Goal: Find specific page/section: Find specific page/section

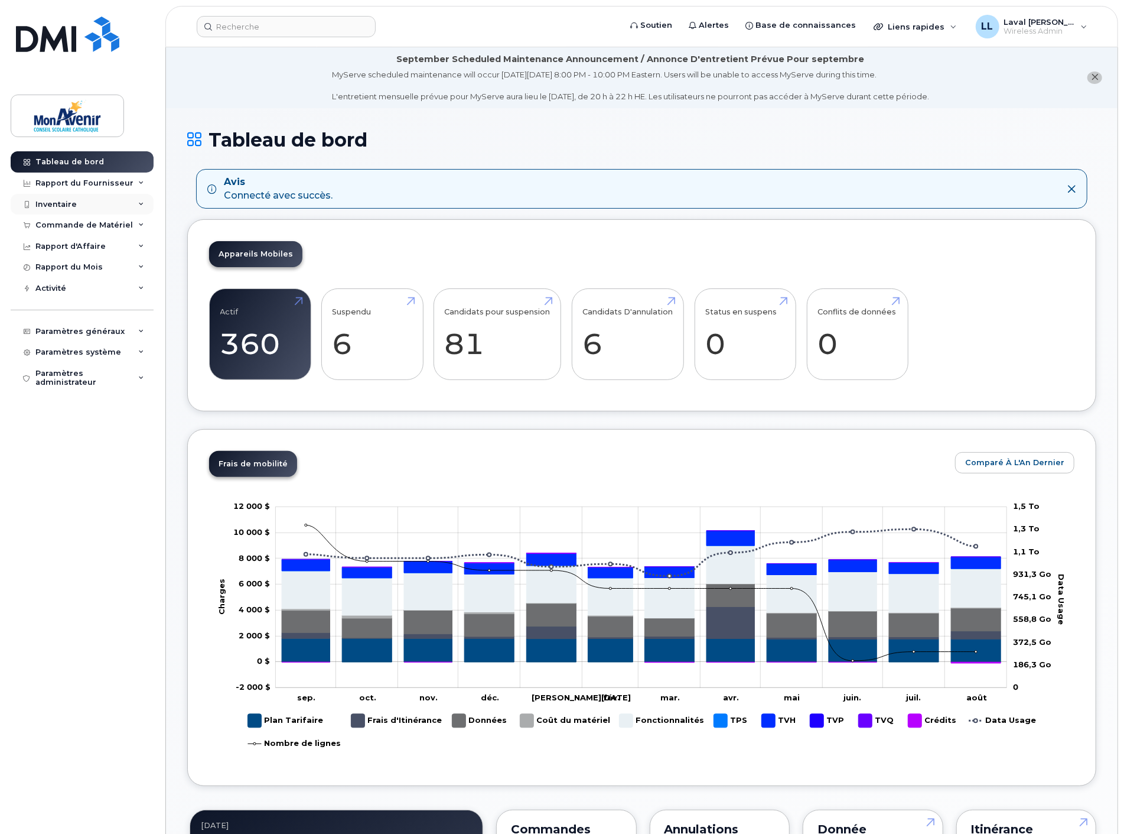
click at [58, 205] on div "Inventaire" at bounding box center [55, 204] width 41 height 9
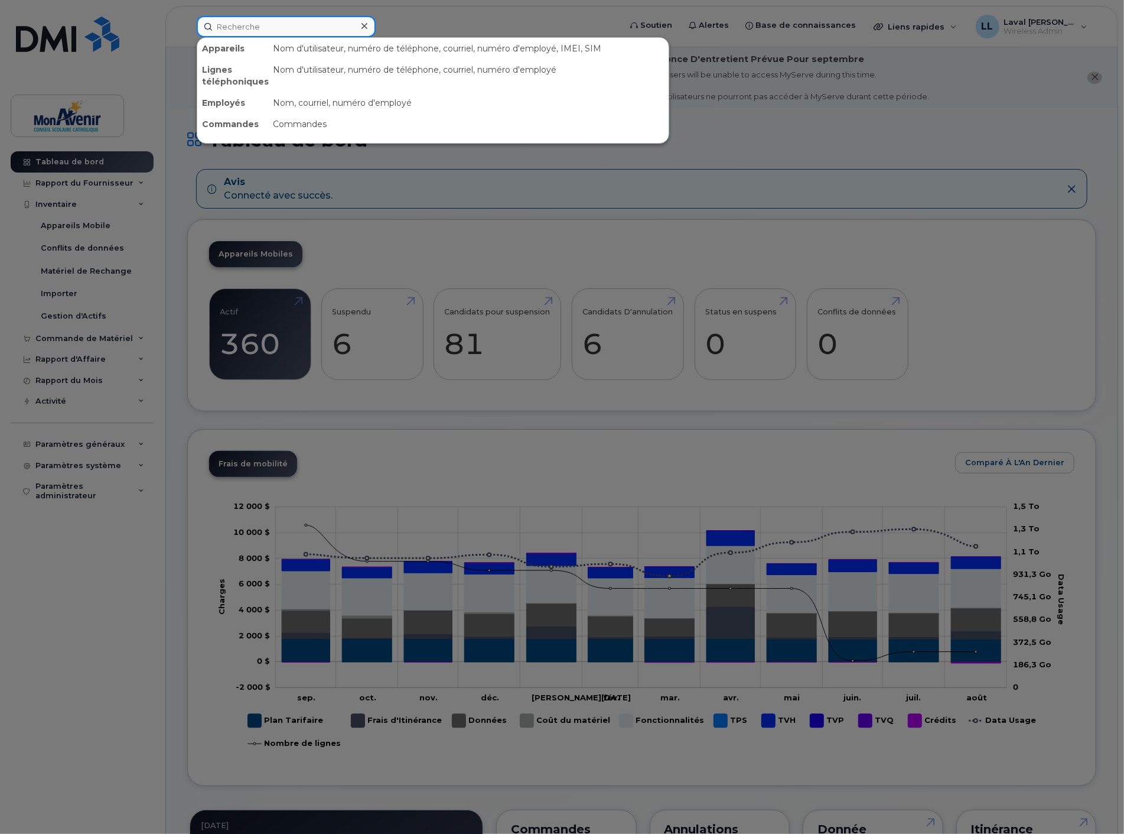
click at [246, 27] on input at bounding box center [286, 26] width 179 height 21
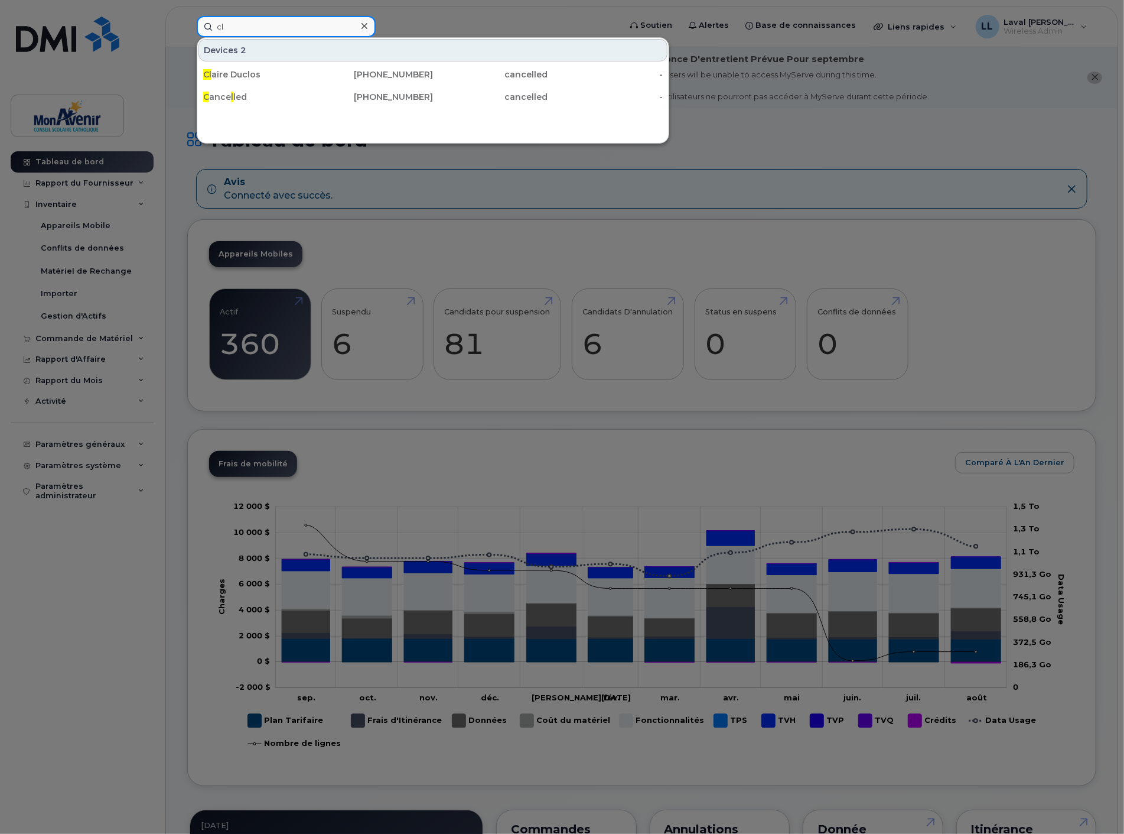
type input "c"
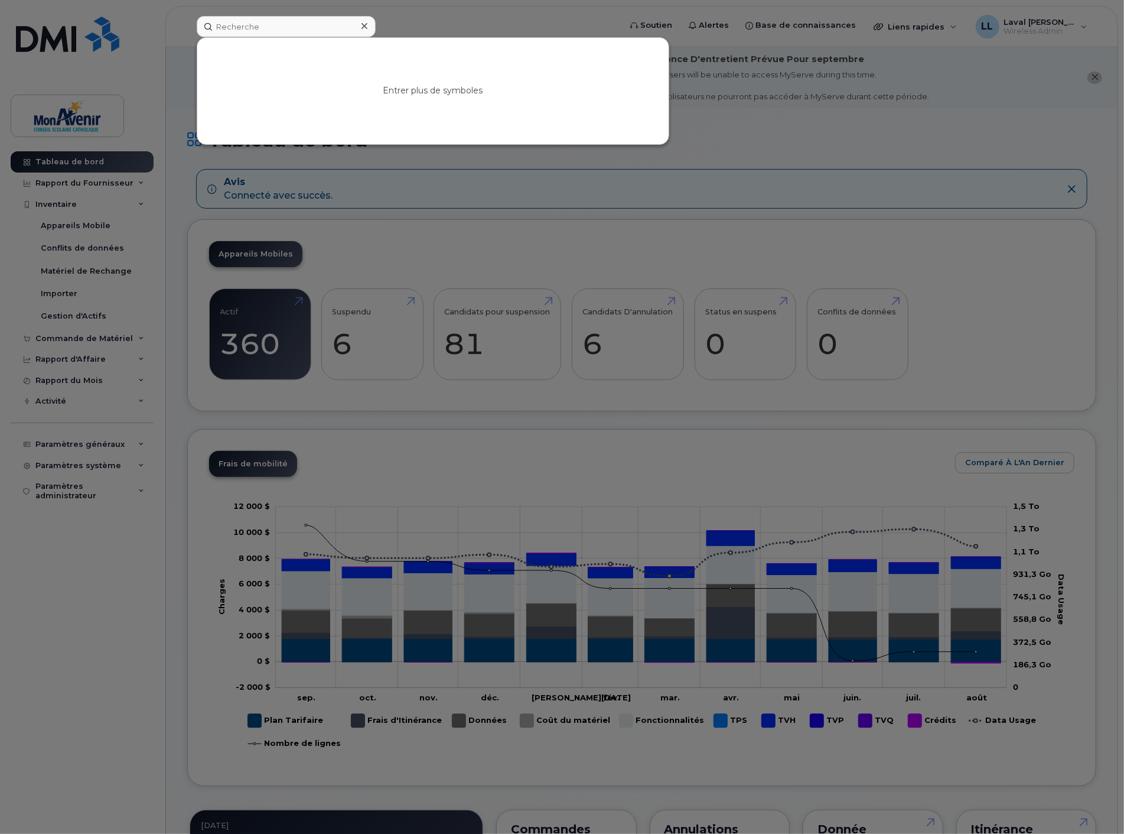
click at [360, 25] on div at bounding box center [364, 26] width 17 height 17
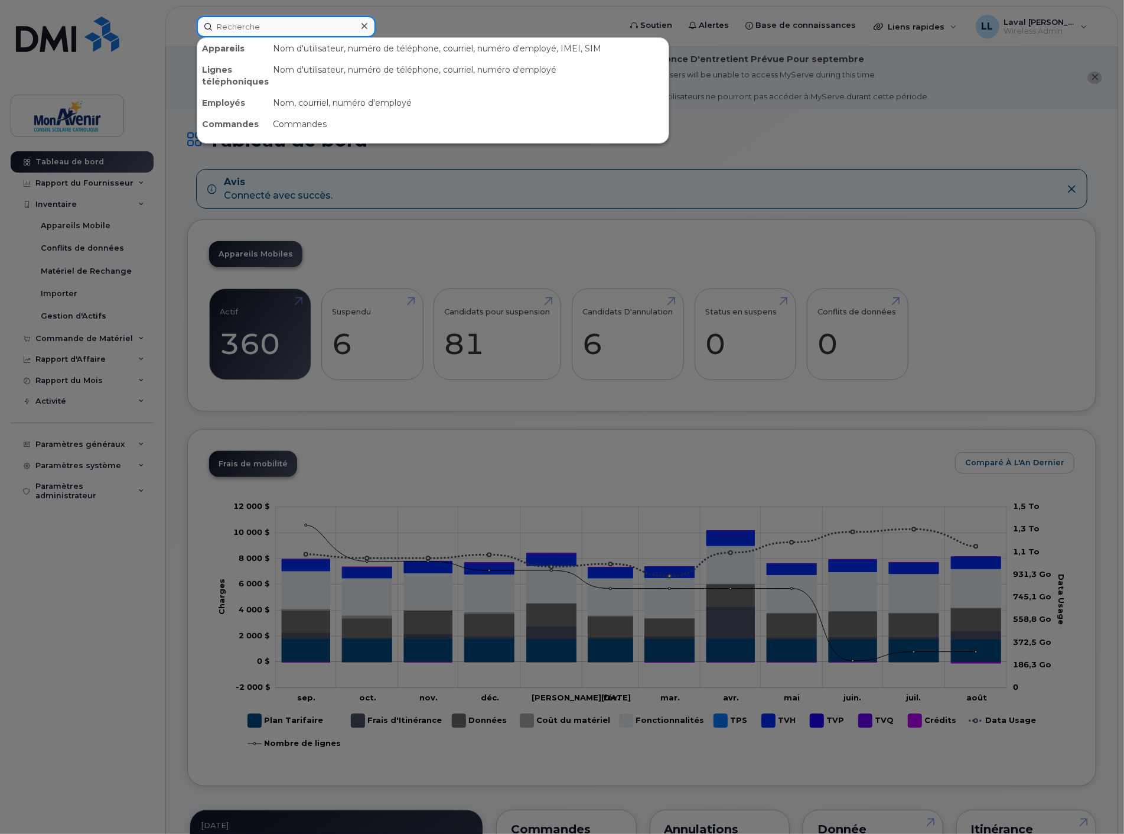
click at [299, 24] on input at bounding box center [286, 26] width 179 height 21
click at [63, 339] on div at bounding box center [562, 417] width 1124 height 834
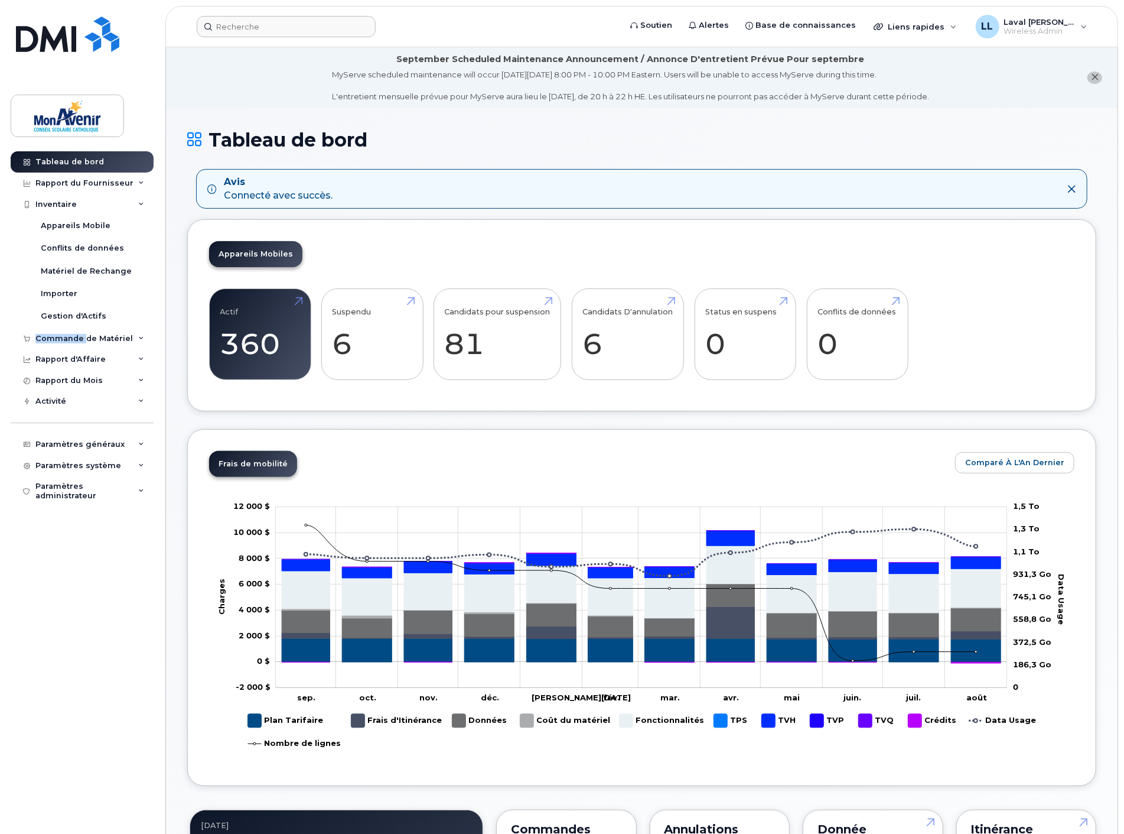
click at [63, 339] on div "Commande de Matériel" at bounding box center [83, 338] width 97 height 9
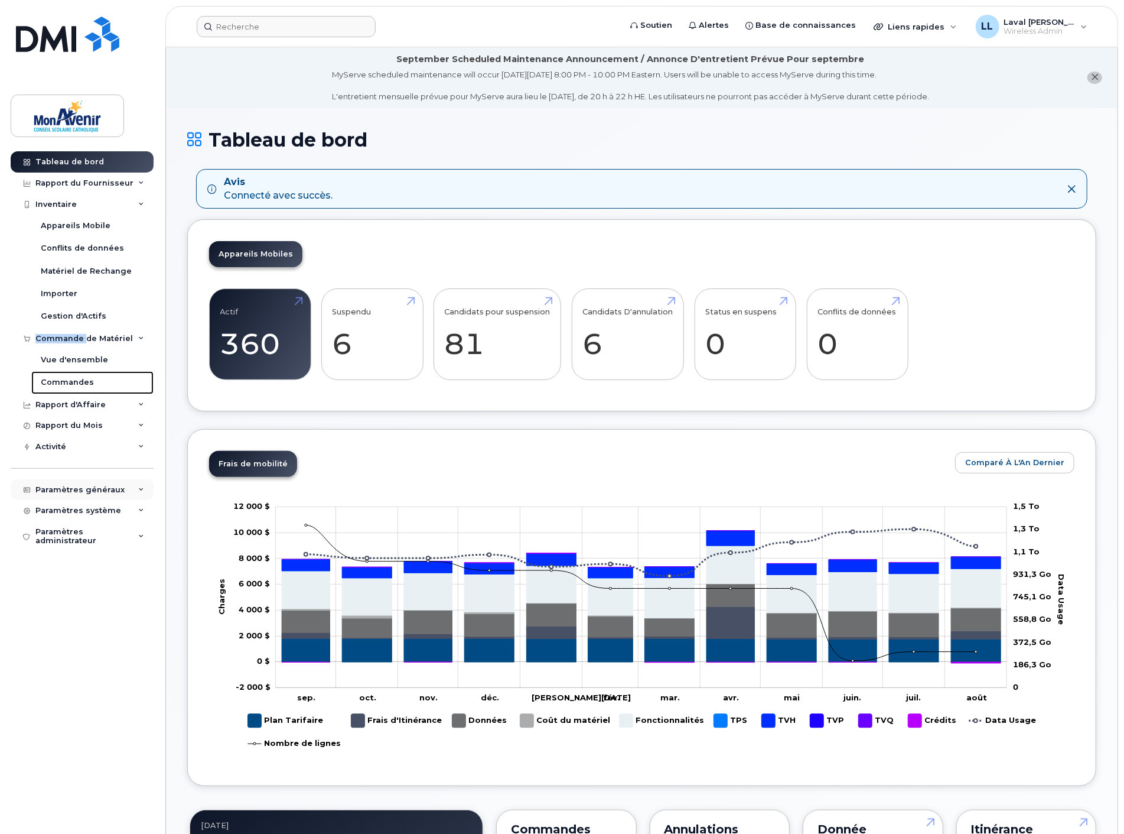
click at [61, 382] on div "Commandes" at bounding box center [67, 382] width 53 height 11
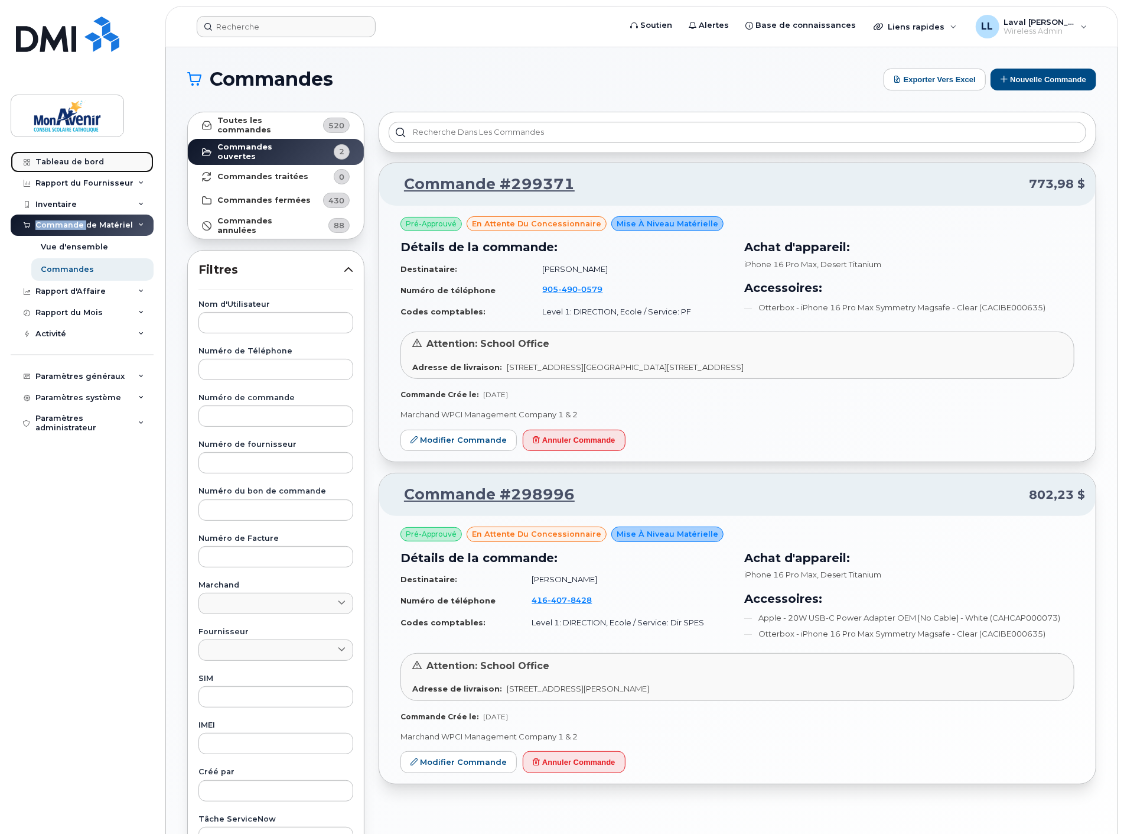
click at [74, 158] on div "Tableau de bord" at bounding box center [69, 161] width 69 height 9
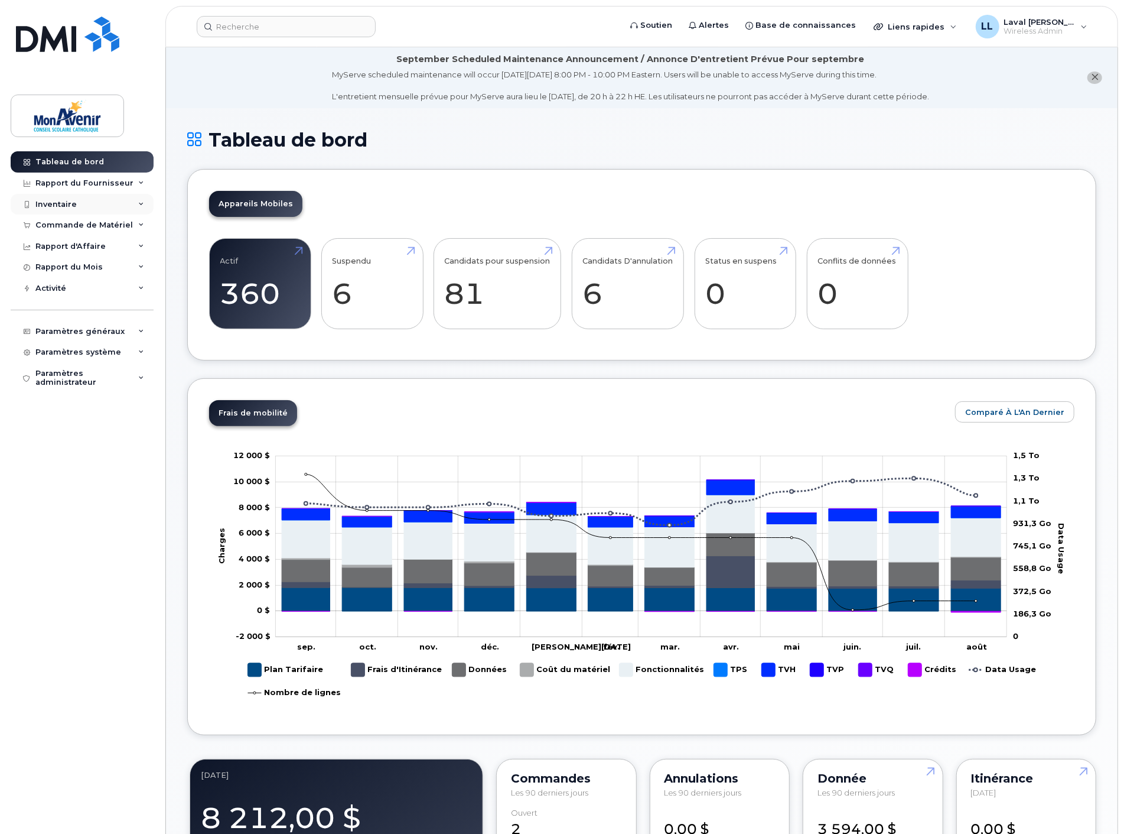
click at [67, 197] on div "Inventaire" at bounding box center [82, 204] width 143 height 21
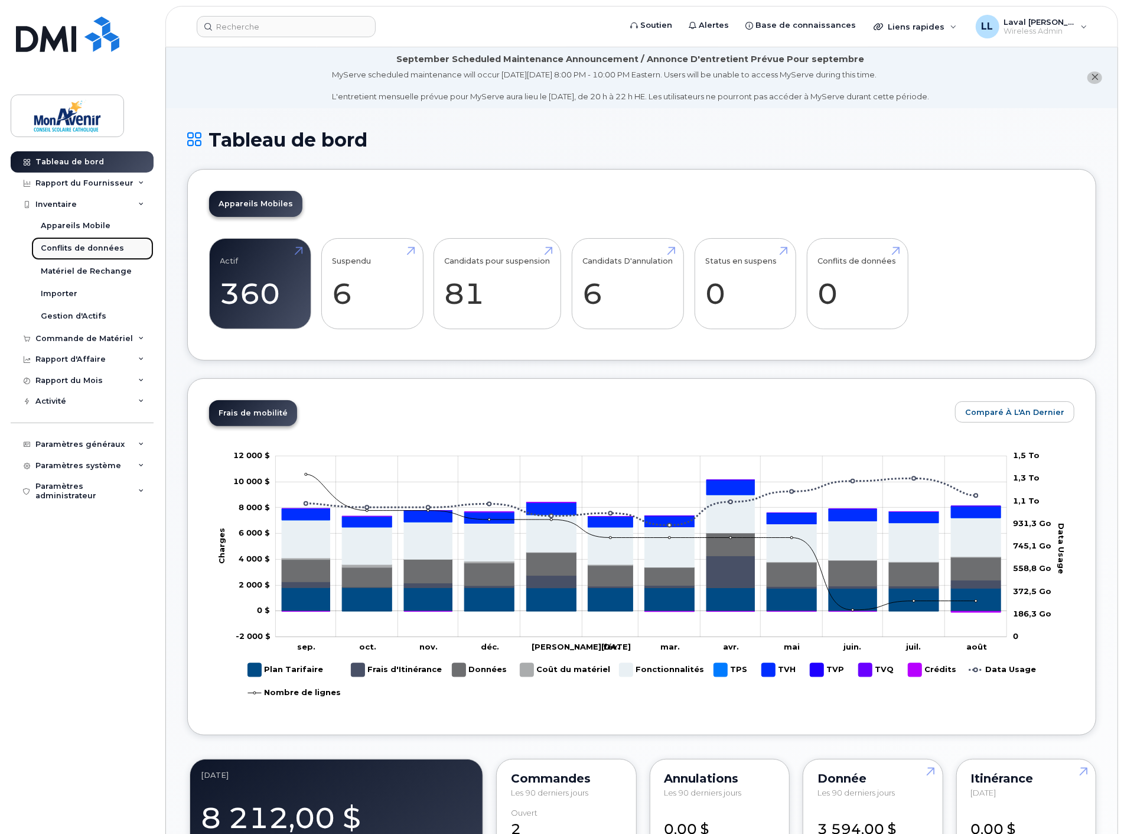
click at [102, 245] on div "Conflits de données" at bounding box center [82, 248] width 83 height 11
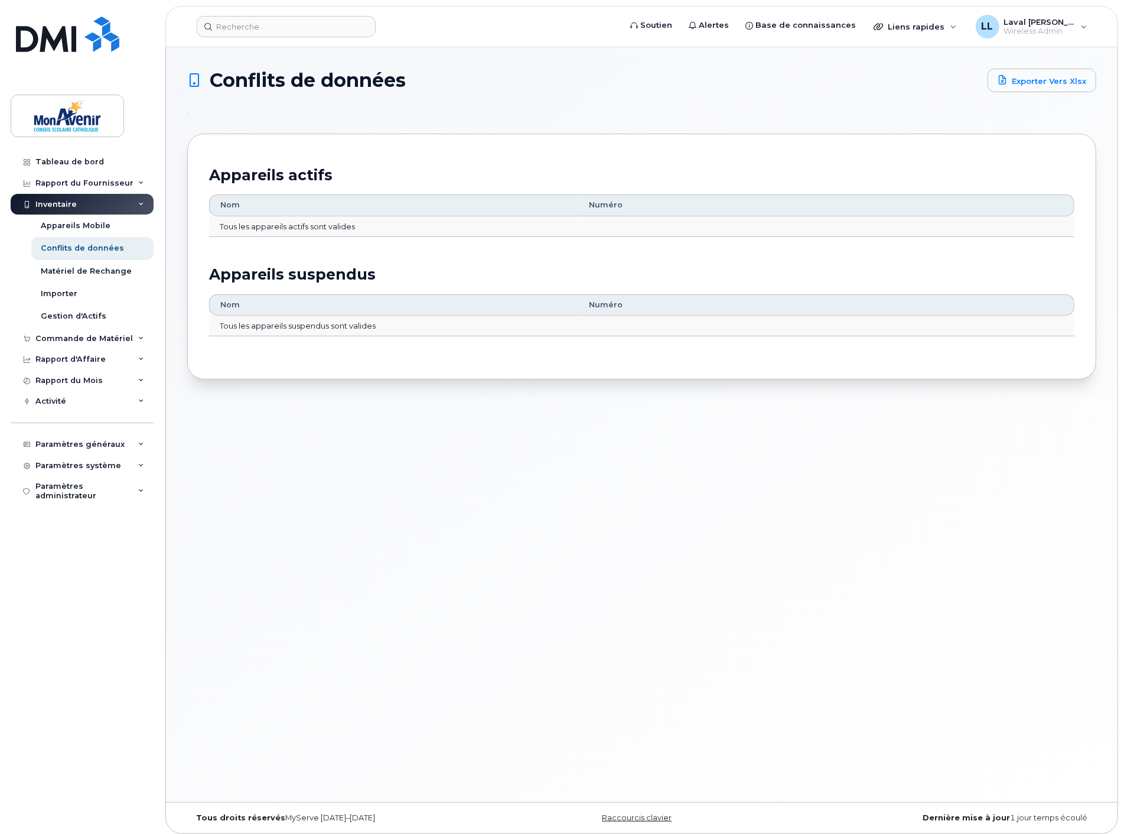
scroll to position [6, 0]
